Goal: Find specific page/section: Find specific page/section

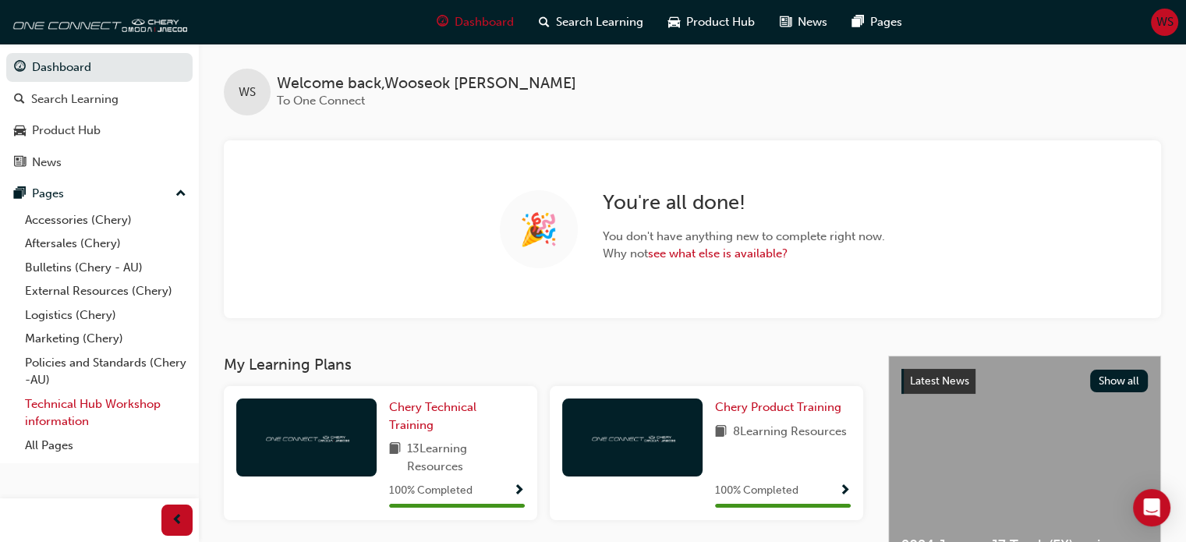
click at [94, 401] on link "Technical Hub Workshop information" at bounding box center [106, 412] width 174 height 41
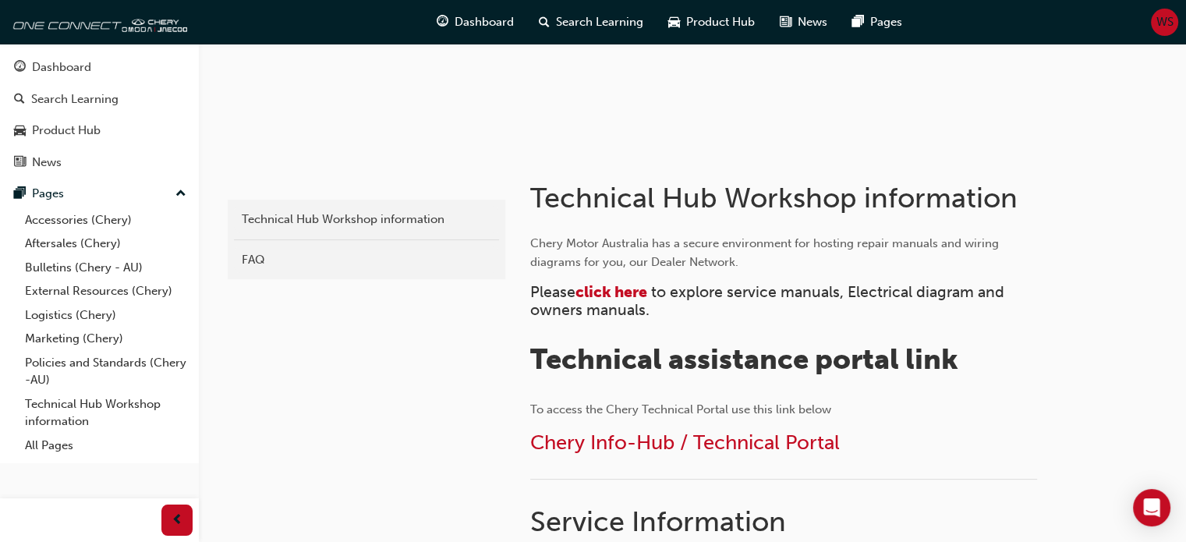
scroll to position [209, 0]
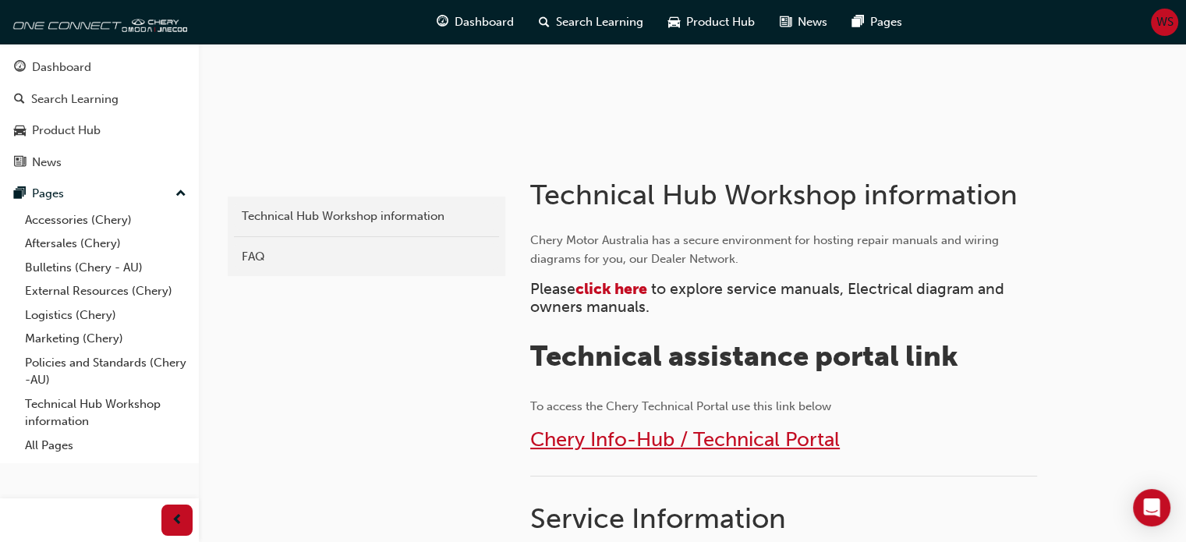
click at [598, 448] on span "Chery Info-Hub / Technical Portal" at bounding box center [685, 439] width 310 height 24
